Goal: Information Seeking & Learning: Learn about a topic

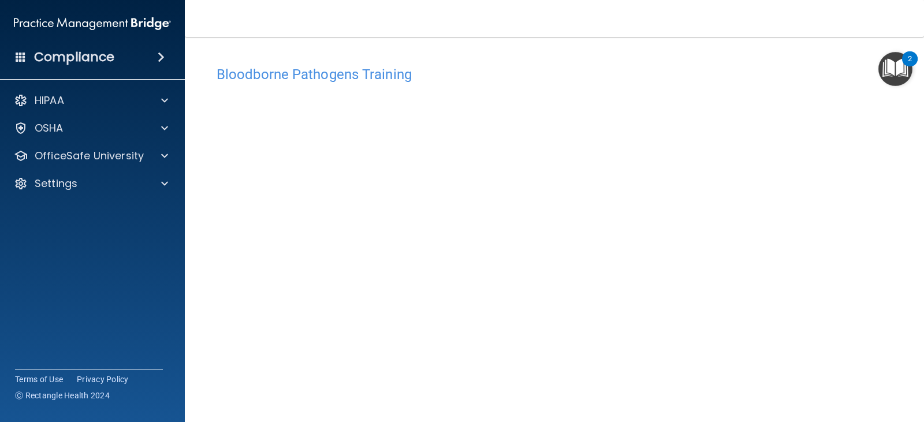
scroll to position [44, 0]
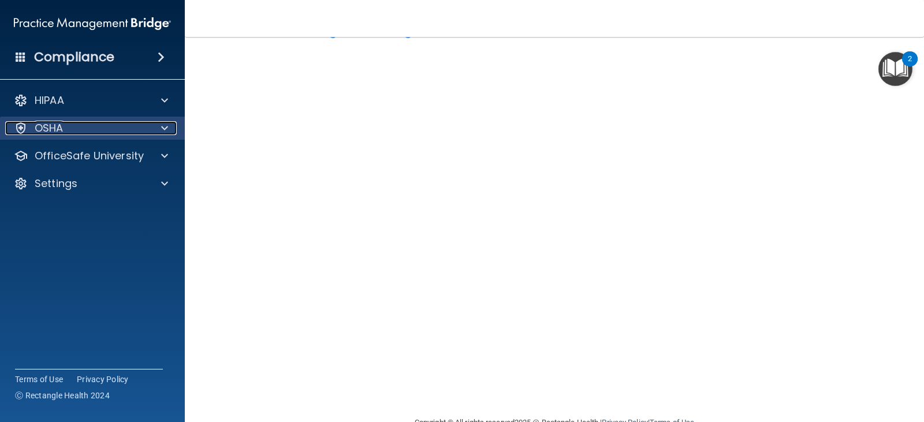
click at [142, 128] on div "OSHA" at bounding box center [76, 128] width 143 height 14
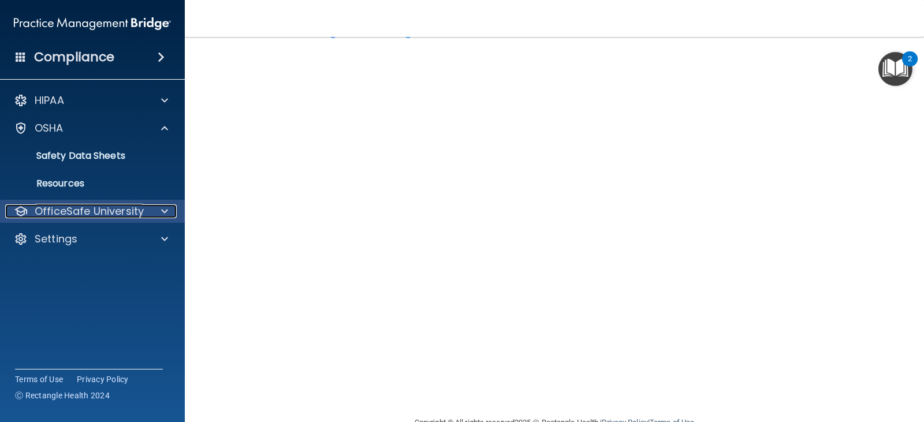
click at [121, 218] on p "OfficeSafe University" at bounding box center [89, 212] width 109 height 14
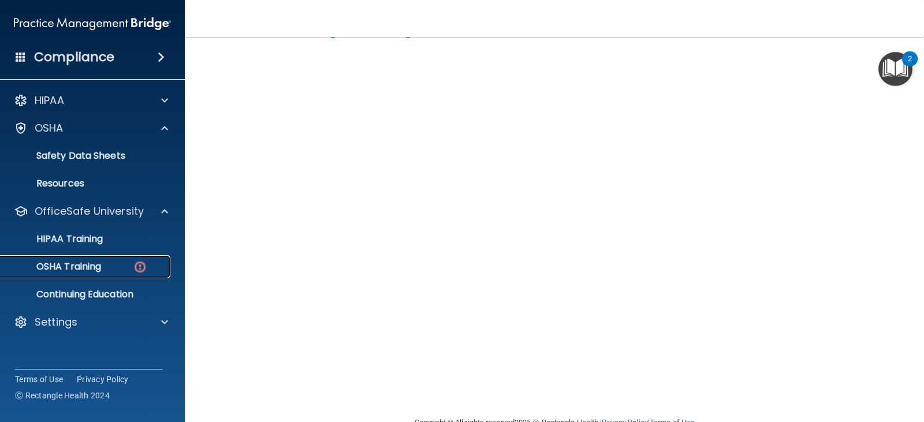
click at [106, 267] on div "OSHA Training" at bounding box center [87, 267] width 158 height 12
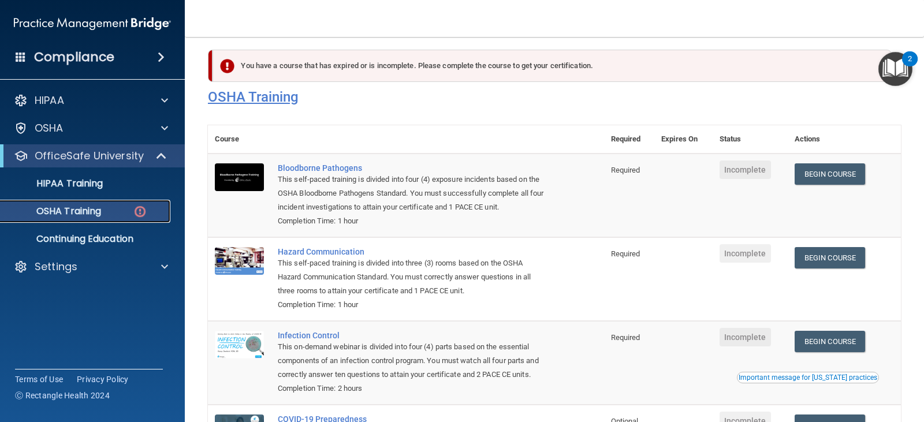
scroll to position [7, 0]
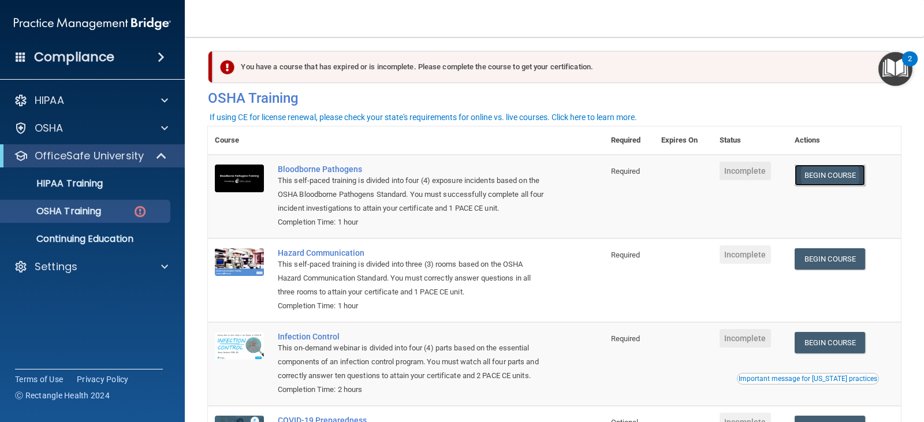
click at [833, 181] on link "Begin Course" at bounding box center [830, 175] width 70 height 21
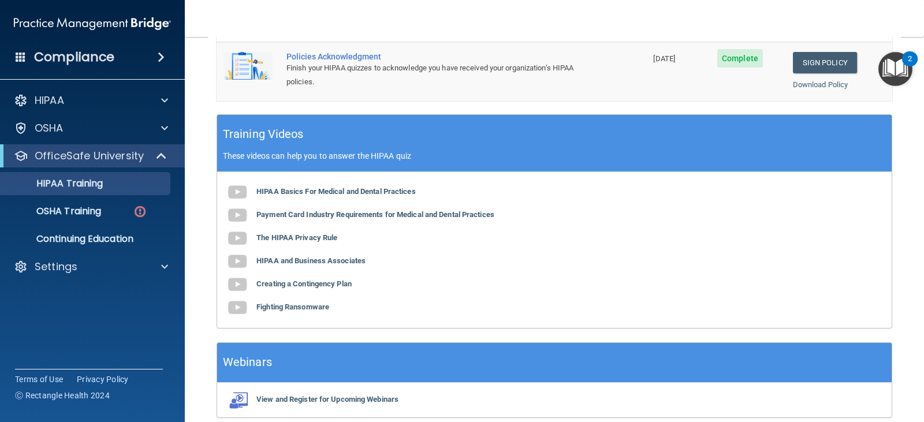
scroll to position [448, 0]
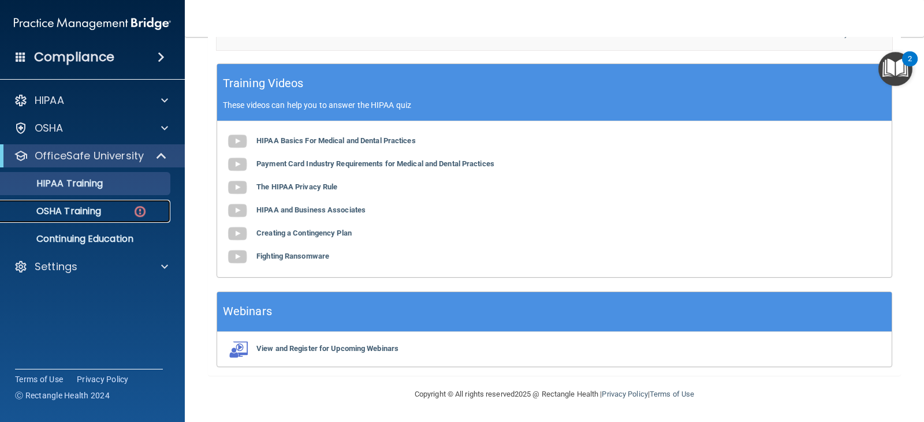
click at [72, 222] on link "OSHA Training" at bounding box center [79, 211] width 182 height 23
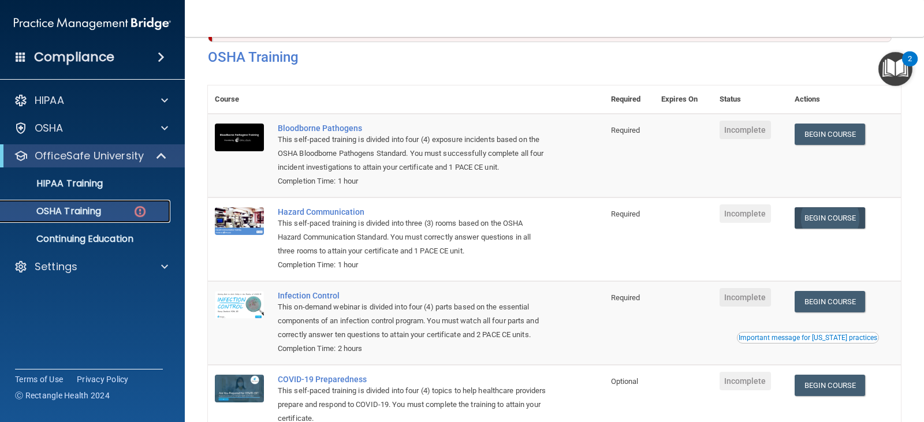
scroll to position [35, 0]
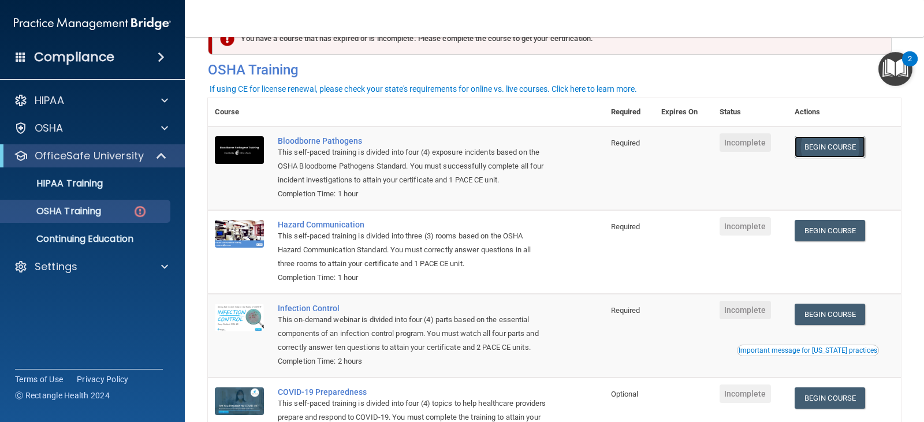
click at [824, 140] on link "Begin Course" at bounding box center [830, 146] width 70 height 21
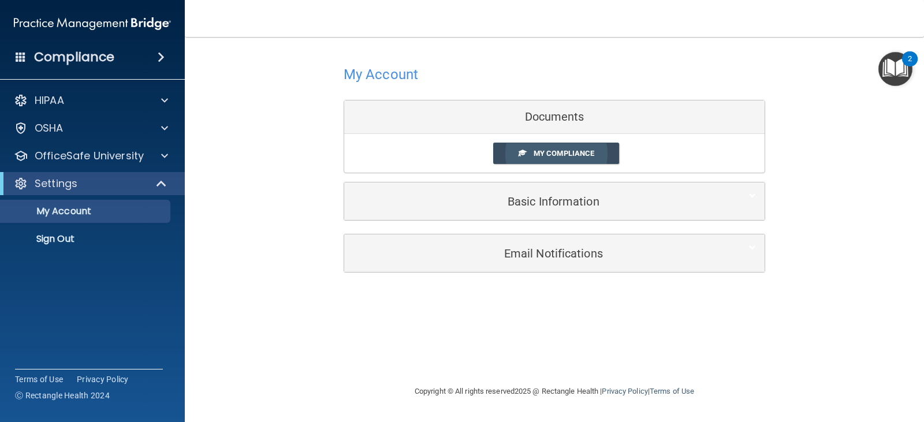
click at [566, 157] on span "My Compliance" at bounding box center [564, 153] width 61 height 9
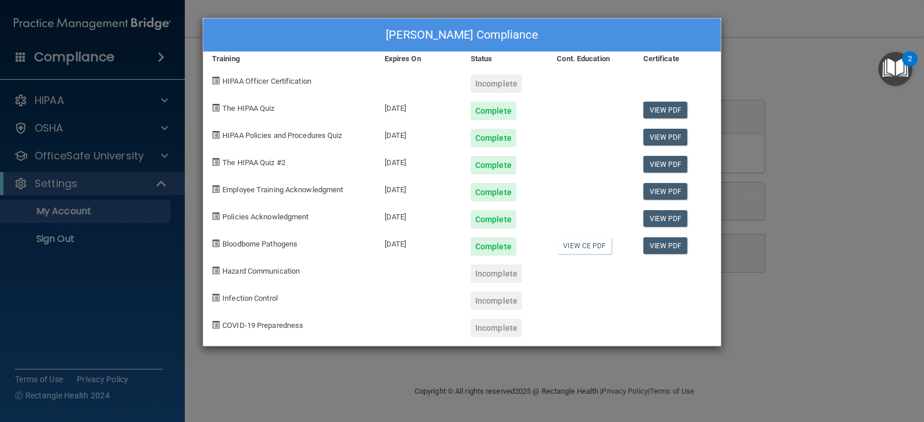
click at [492, 84] on div "Incomplete" at bounding box center [496, 84] width 51 height 18
click at [494, 254] on div "Complete" at bounding box center [494, 246] width 46 height 18
click at [495, 276] on div "Incomplete" at bounding box center [496, 274] width 51 height 18
click at [584, 244] on link "View CE PDF" at bounding box center [584, 245] width 55 height 17
click at [820, 89] on div "Jamil Alhassan's Compliance Training Expires On Status Cont. Education Certific…" at bounding box center [462, 211] width 924 height 422
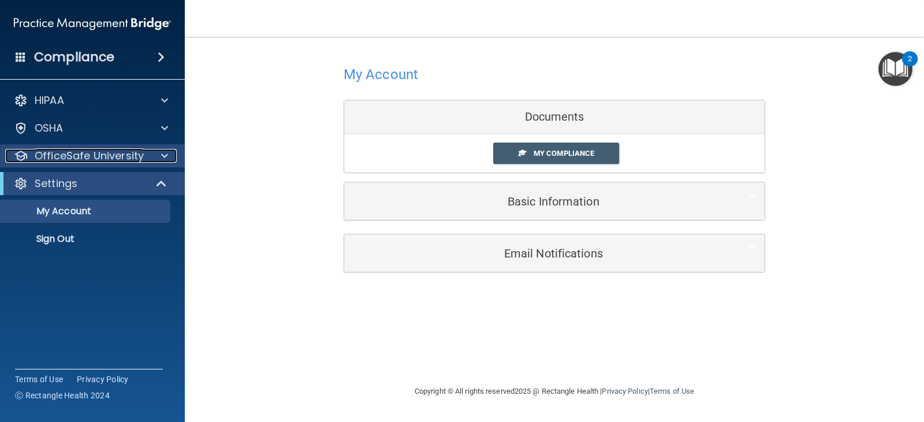
click at [76, 150] on p "OfficeSafe University" at bounding box center [89, 156] width 109 height 14
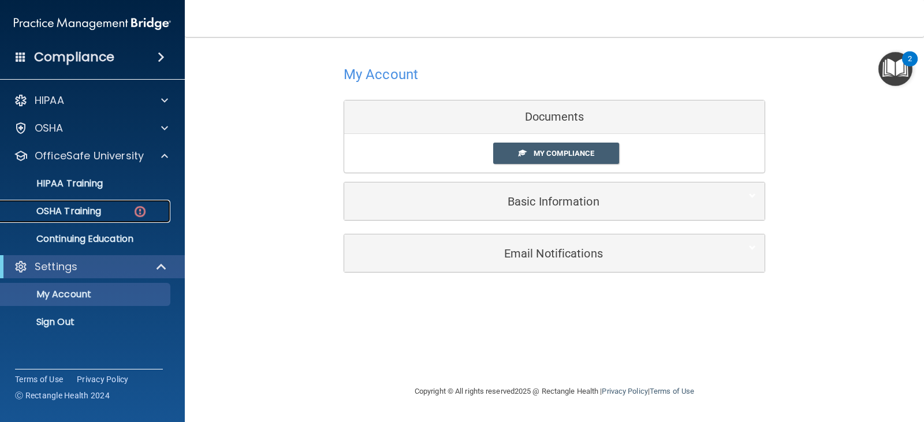
click at [88, 213] on p "OSHA Training" at bounding box center [55, 212] width 94 height 12
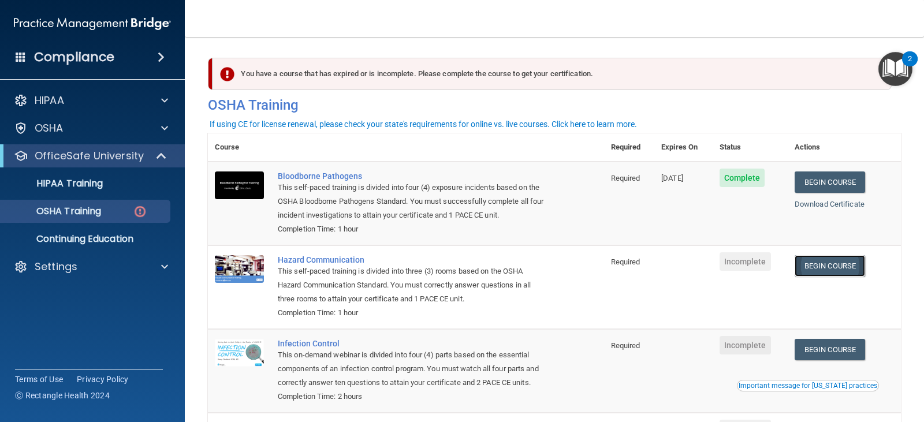
click at [843, 258] on link "Begin Course" at bounding box center [830, 265] width 70 height 21
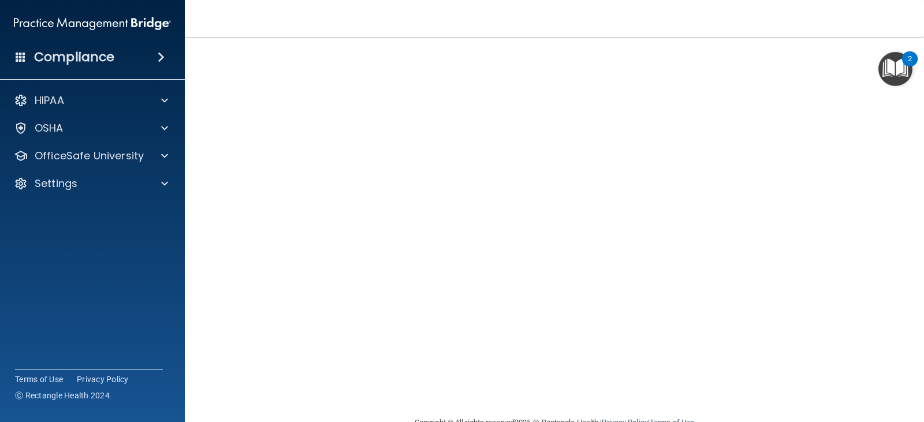
scroll to position [12, 0]
